Goal: Task Accomplishment & Management: Complete application form

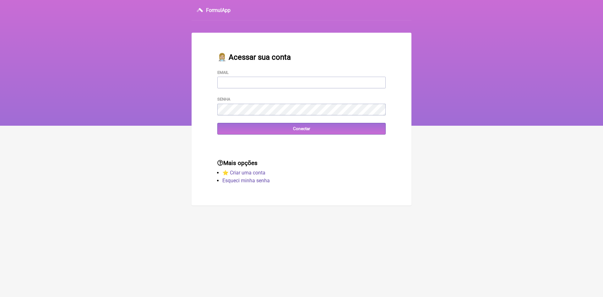
click at [262, 84] on input "Email" at bounding box center [301, 83] width 168 height 12
type input "VINI_PASCHOAL@YAHOO.COM.BR"
click at [297, 130] on input "Conectar" at bounding box center [301, 129] width 168 height 12
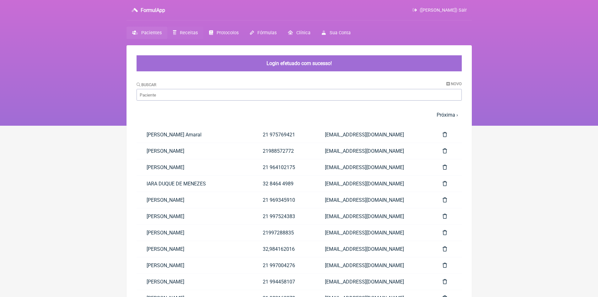
click at [185, 32] on span "Receitas" at bounding box center [189, 32] width 18 height 5
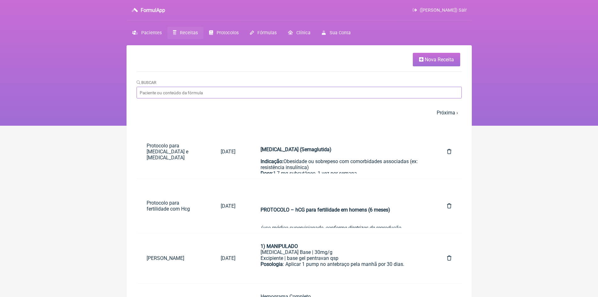
click at [184, 94] on input "Buscar" at bounding box center [299, 93] width 325 height 12
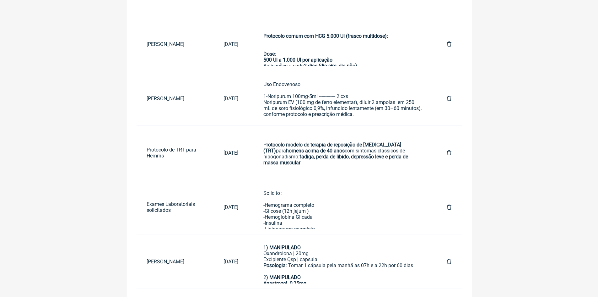
scroll to position [345, 0]
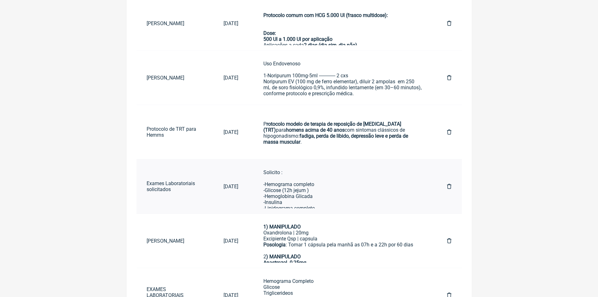
type input "exames"
click at [290, 187] on div "Solicito : -Hemograma completo -Glicose (12h jejum ) -Hemoglobina Glicada -Insu…" at bounding box center [342, 255] width 159 height 173
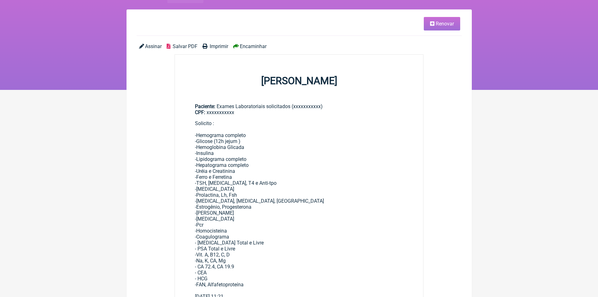
scroll to position [63, 0]
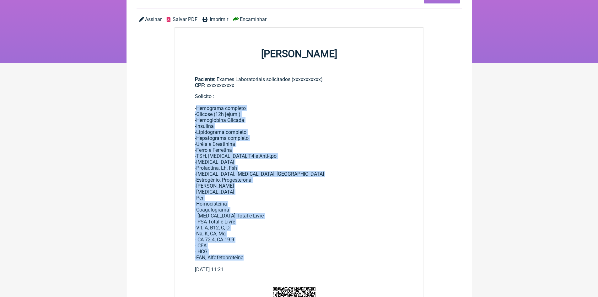
drag, startPoint x: 196, startPoint y: 107, endPoint x: 249, endPoint y: 260, distance: 161.2
click at [249, 260] on div "Solicito : -Hemograma completo -Glicose (12h jejum ) -Hemoglobina Glicada -Insu…" at bounding box center [299, 179] width 208 height 173
copy div "Hemograma completo -Glicose (12h jejum ) -Hemoglobina Glicada -Insulina -Lipido…"
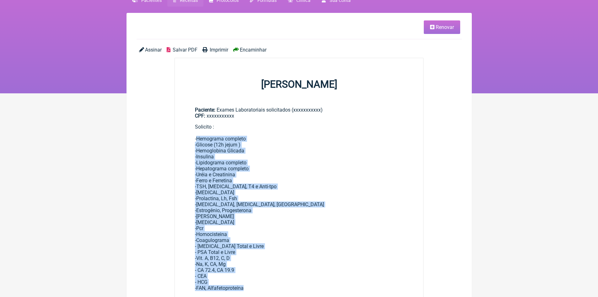
scroll to position [0, 0]
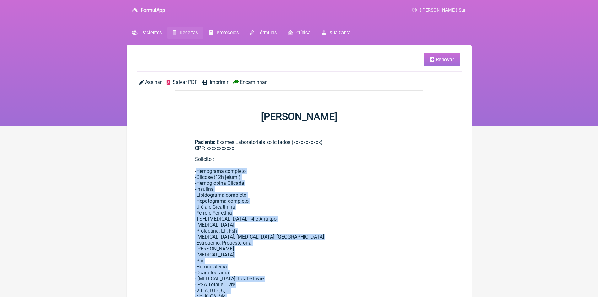
click at [438, 59] on span "Renovar" at bounding box center [445, 59] width 18 height 6
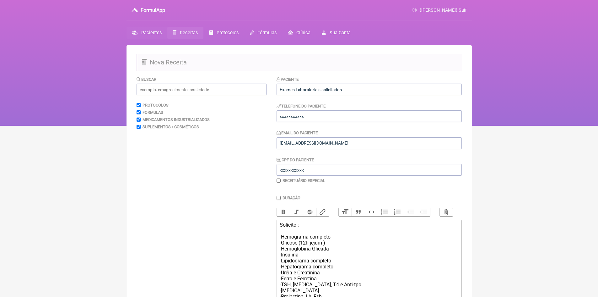
click at [160, 32] on span "Pacientes" at bounding box center [151, 32] width 20 height 5
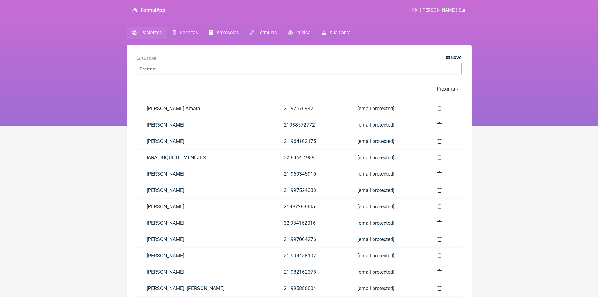
click at [449, 59] on link "Novo" at bounding box center [453, 57] width 15 height 5
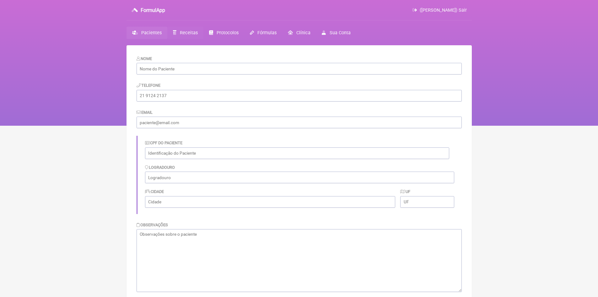
click at [193, 33] on span "Receitas" at bounding box center [189, 32] width 18 height 5
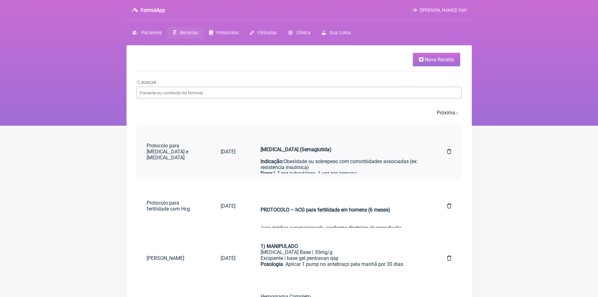
click at [276, 161] on strong "[MEDICAL_DATA] (Semaglutida) Indicação:" at bounding box center [295, 155] width 71 height 18
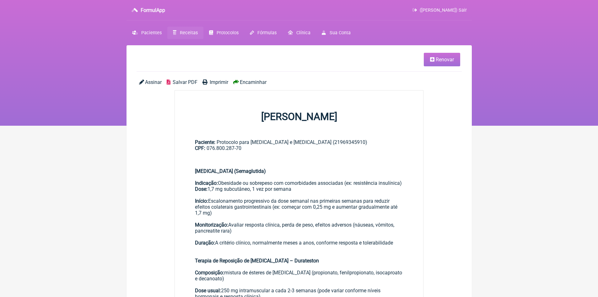
click at [442, 59] on span "Renovar" at bounding box center [445, 59] width 18 height 6
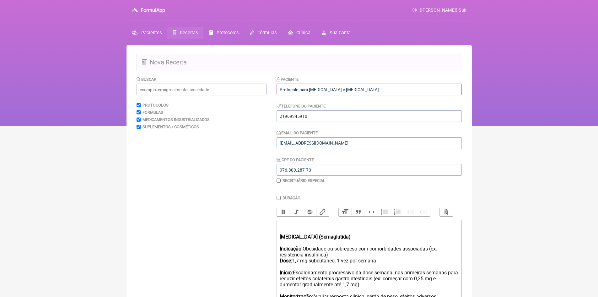
drag, startPoint x: 280, startPoint y: 88, endPoint x: 373, endPoint y: 88, distance: 92.6
click at [373, 88] on input "Protocolo para [MEDICAL_DATA] e [MEDICAL_DATA]" at bounding box center [368, 89] width 185 height 12
type input "[PERSON_NAME]"
click at [312, 113] on input "21969345910" at bounding box center [368, 116] width 185 height 12
type input "21"
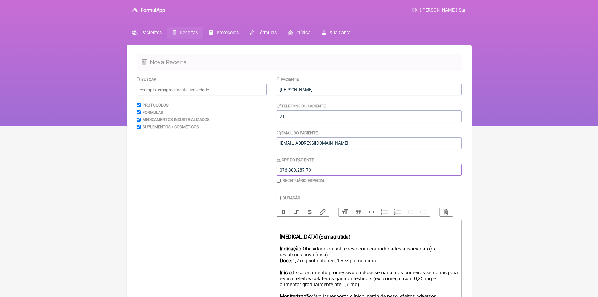
click at [320, 168] on input "076.800.287-70" at bounding box center [368, 170] width 185 height 12
type input "0"
click at [301, 116] on input "21" at bounding box center [368, 116] width 185 height 12
type input "21 976390138"
click at [296, 171] on input "CPF do Paciente" at bounding box center [368, 170] width 185 height 12
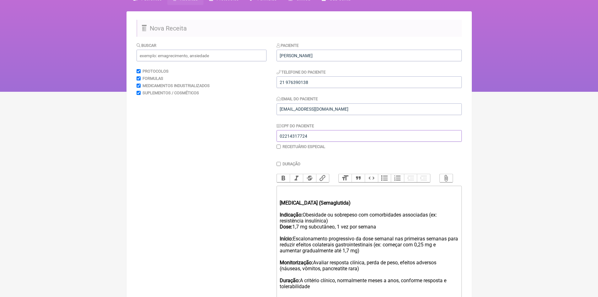
scroll to position [63, 0]
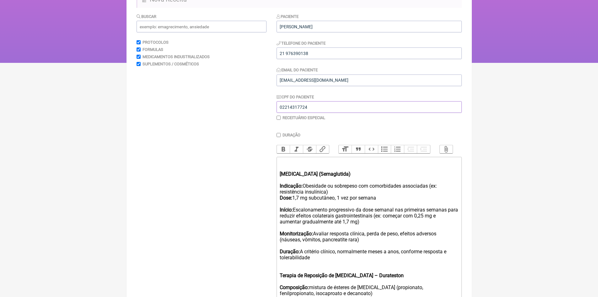
type input "02214317724"
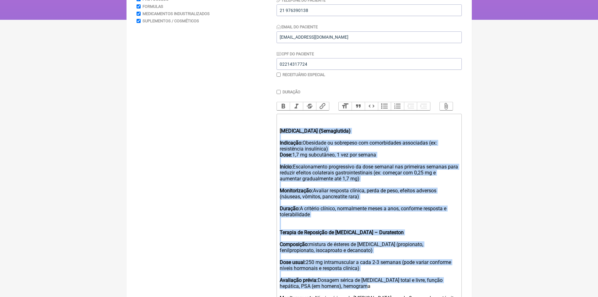
scroll to position [109, 0]
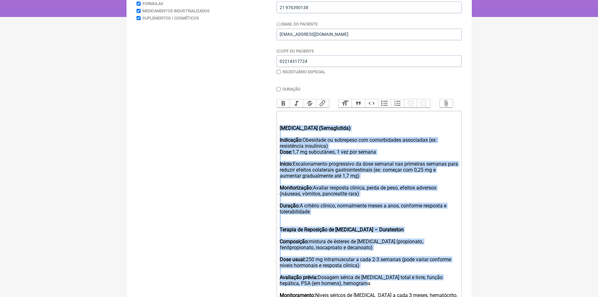
drag, startPoint x: 281, startPoint y: 178, endPoint x: 430, endPoint y: 288, distance: 184.9
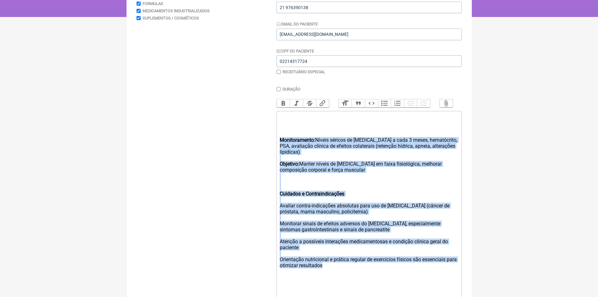
drag, startPoint x: 278, startPoint y: 147, endPoint x: 413, endPoint y: 271, distance: 183.7
click at [413, 271] on trix-editor "Monitoramento: Níveis séricos de [MEDICAL_DATA] a cada 3 meses, hematócrito, PS…" at bounding box center [368, 238] width 185 height 255
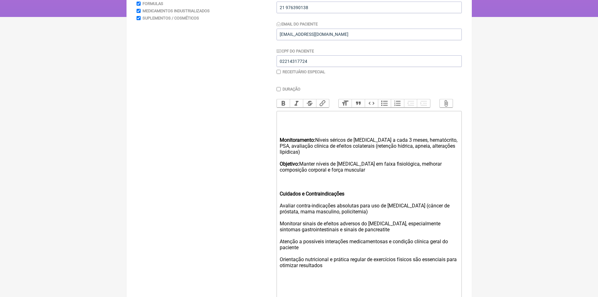
scroll to position [101, 0]
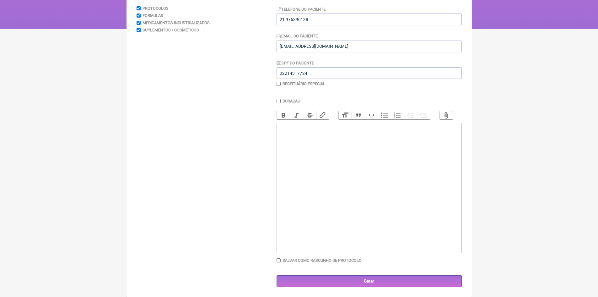
click at [284, 127] on div at bounding box center [369, 143] width 178 height 36
paste trix-editor "Hemograma completo<br>-Glicose (12h jejum )<br>-Hemoglobina Glicada <br>-Insuli…"
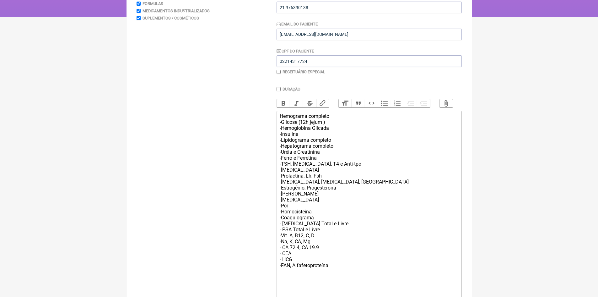
click at [278, 121] on trix-editor "Hemograma completo -Glicose (12h jejum ) -Hemoglobina Glicada -Insulina -Lipido…" at bounding box center [368, 250] width 185 height 279
click at [278, 120] on trix-editor "-Hemograma completo -Glicose (12h jejum ) -Hemoglobina Glicada -Insulina -Lipid…" at bounding box center [368, 250] width 185 height 279
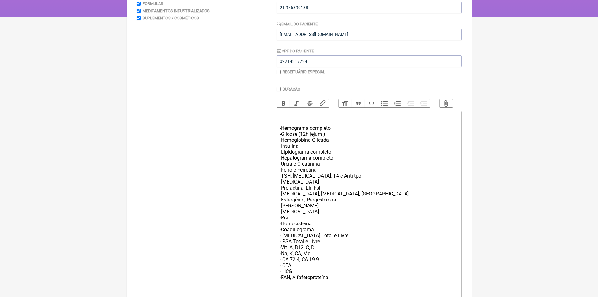
click at [282, 121] on div "-Hemograma completo -Glicose (12h jejum ) -Hemoglobina Glicada -Insulina -Lipid…" at bounding box center [369, 211] width 178 height 197
click at [283, 240] on div "Solicito : -Hemograma completo -Glicose (12h jejum ) -Hemoglobina Glicada -Insu…" at bounding box center [369, 211] width 178 height 197
drag, startPoint x: 280, startPoint y: 244, endPoint x: 325, endPoint y: 247, distance: 44.9
click at [325, 247] on div "Solicito : -Hemograma completo -Glicose (12h jejum ) -Hemoglobina Glicada -Insu…" at bounding box center [369, 211] width 178 height 197
click at [279, 251] on trix-editor "Solicito : -Hemograma completo -Glicose (12h jejum ) -Hemoglobina Glicada -Insu…" at bounding box center [368, 256] width 185 height 291
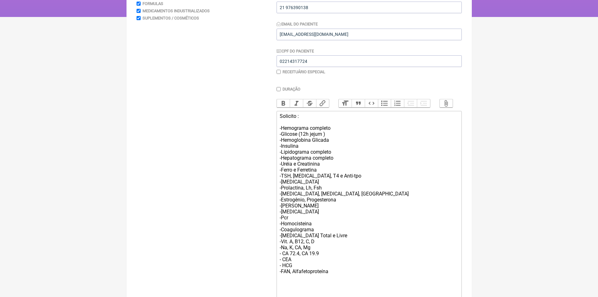
click at [282, 271] on div "Solicito : -Hemograma completo -Glicose (12h jejum ) -Hemoglobina Glicada -Insu…" at bounding box center [369, 208] width 178 height 191
click at [283, 263] on div "Solicito : -Hemograma completo -Glicose (12h jejum ) -Hemoglobina Glicada -Insu…" at bounding box center [369, 208] width 178 height 191
click at [283, 257] on div "Solicito : -Hemograma completo -Glicose (12h jejum ) -Hemoglobina Glicada -Insu…" at bounding box center [369, 208] width 178 height 191
type trix-editor "<div>Solicito :<br><br>-Hemograma completo<br>-Glicose (12h jejum )<br>-Hemoglo…"
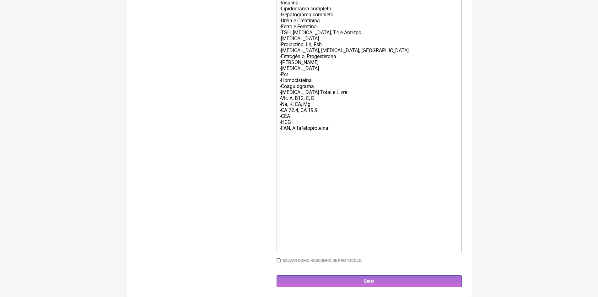
scroll to position [256, 0]
click at [366, 280] on input "Gerar" at bounding box center [368, 281] width 185 height 12
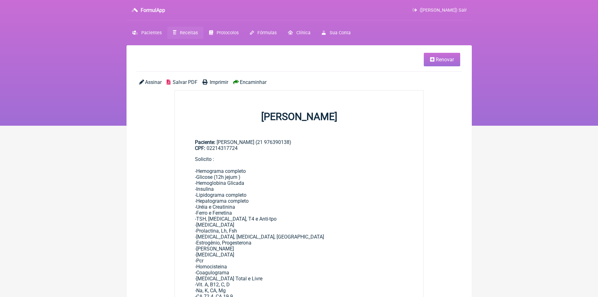
click at [217, 83] on span "Imprimir" at bounding box center [219, 82] width 19 height 6
click at [463, 10] on span "(VINICIUS VIEIRA PASCHOAL) Sair" at bounding box center [443, 10] width 47 height 5
